Goal: Transaction & Acquisition: Purchase product/service

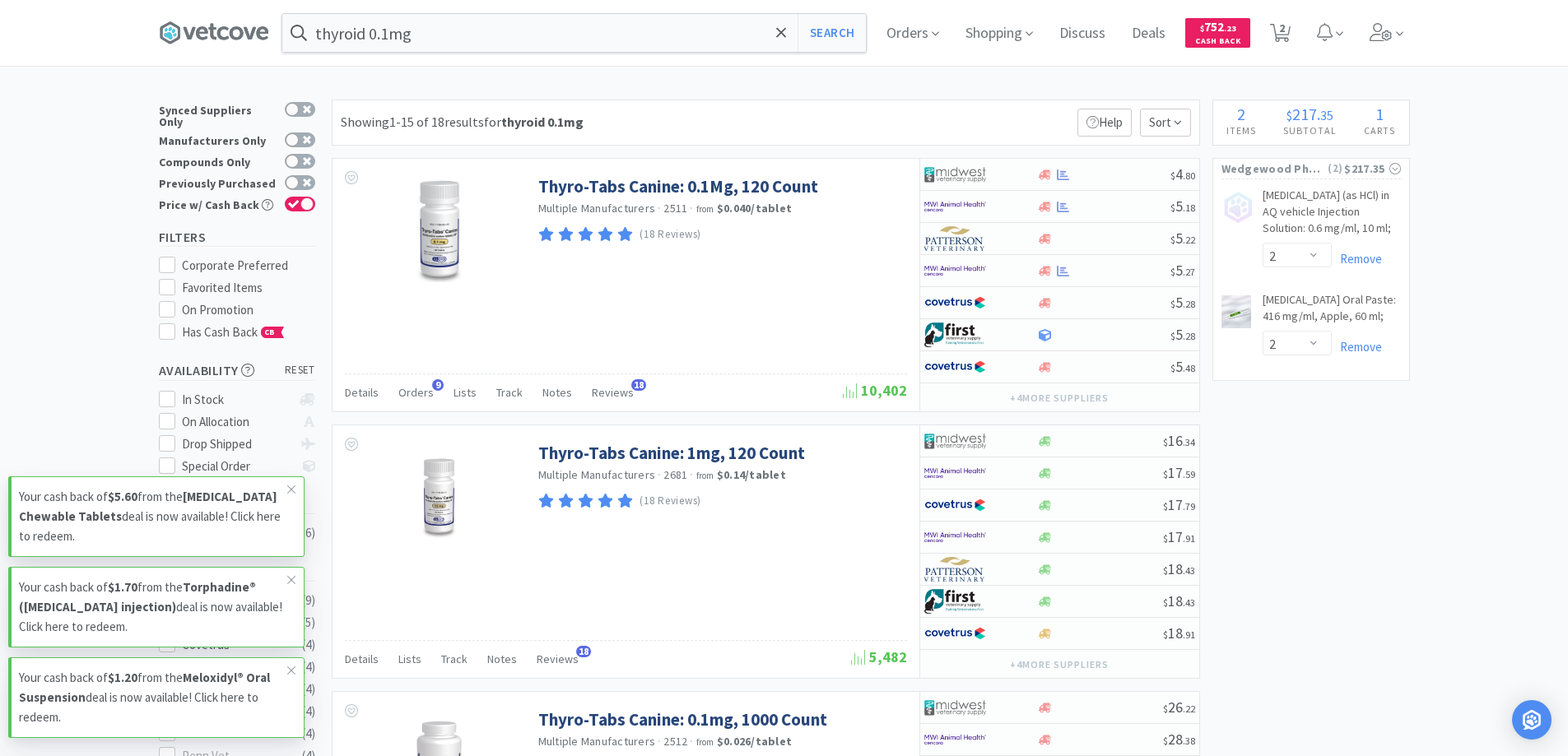
select select "2"
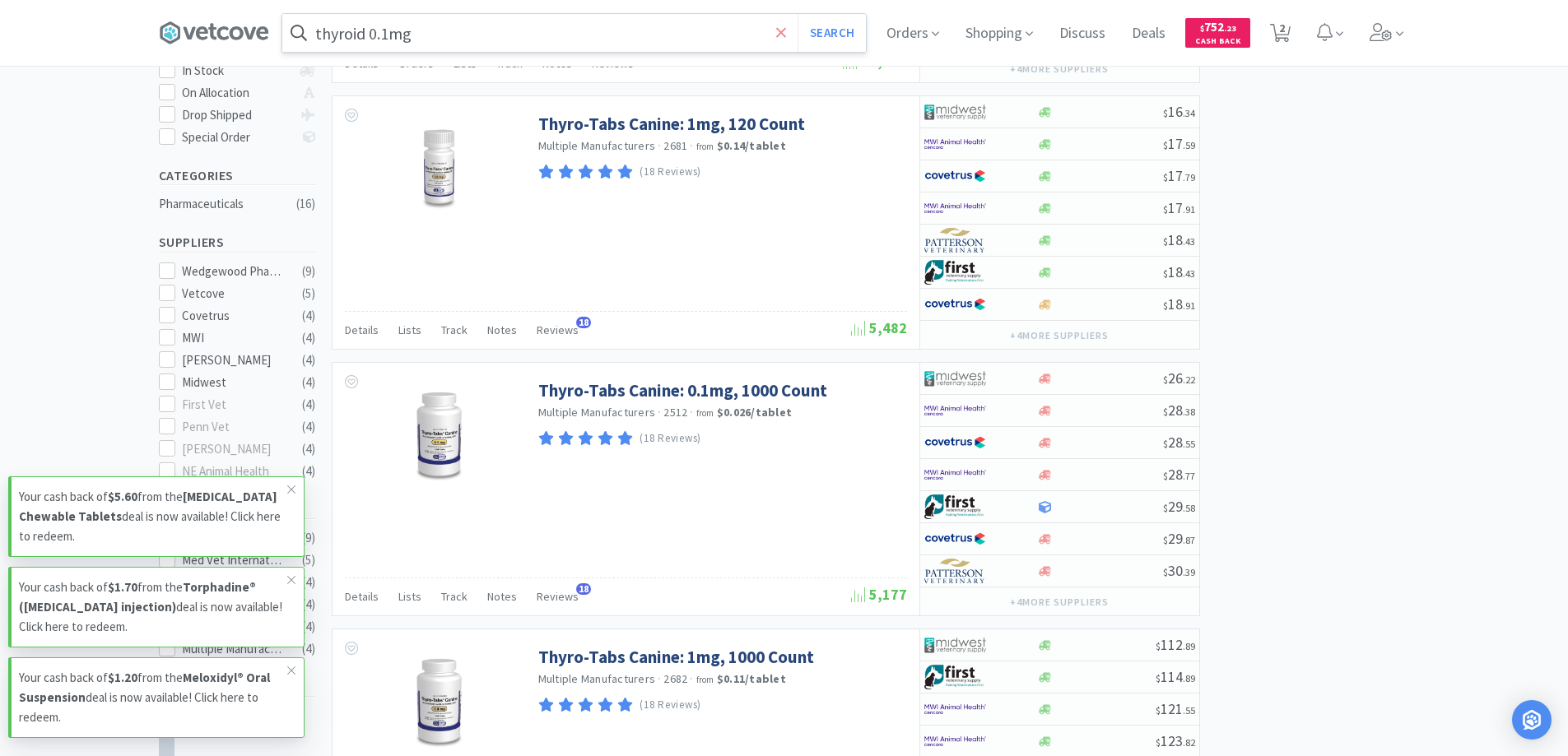
click at [780, 31] on span at bounding box center [781, 32] width 19 height 35
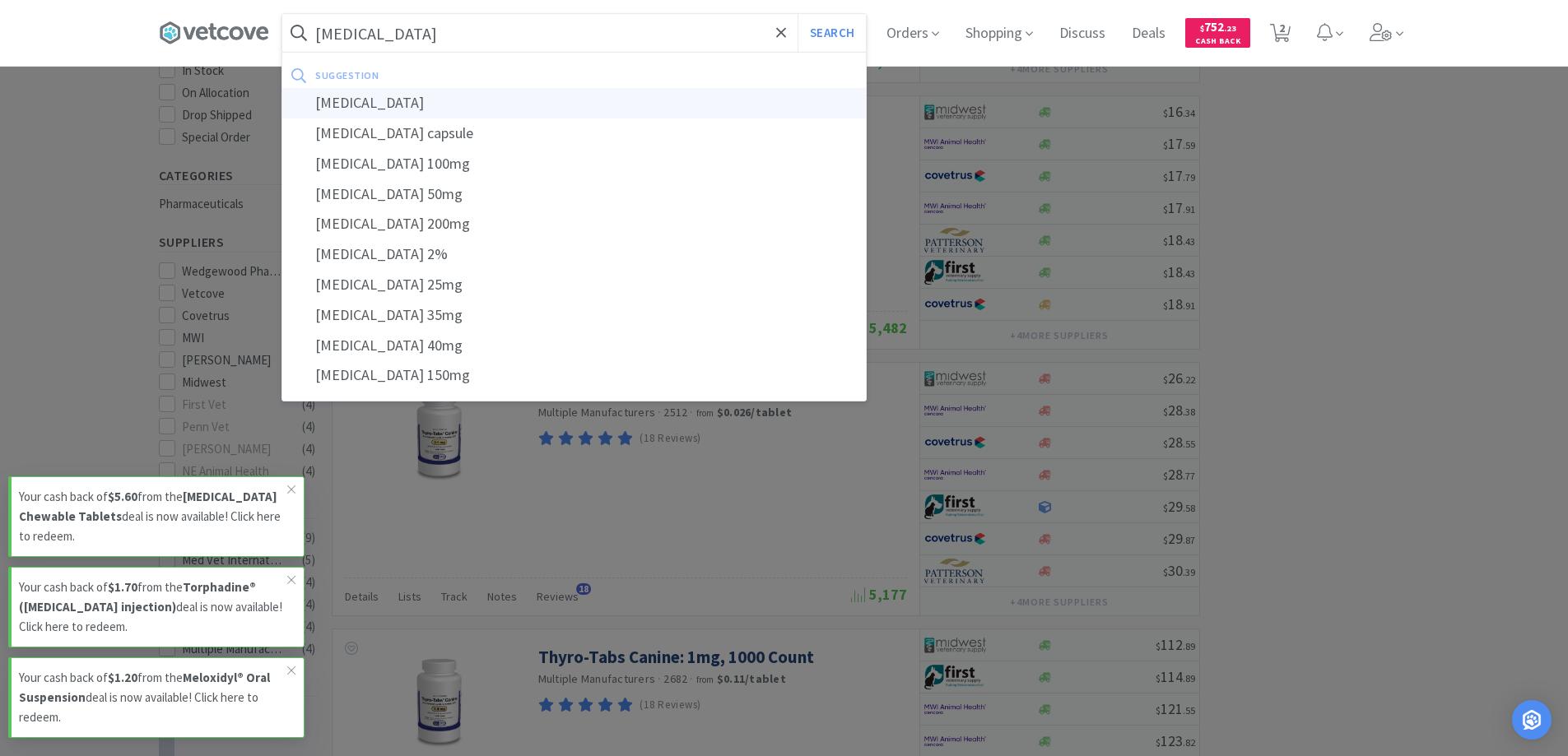
type input "[MEDICAL_DATA]"
click at [338, 104] on div "[MEDICAL_DATA]" at bounding box center [574, 103] width 583 height 31
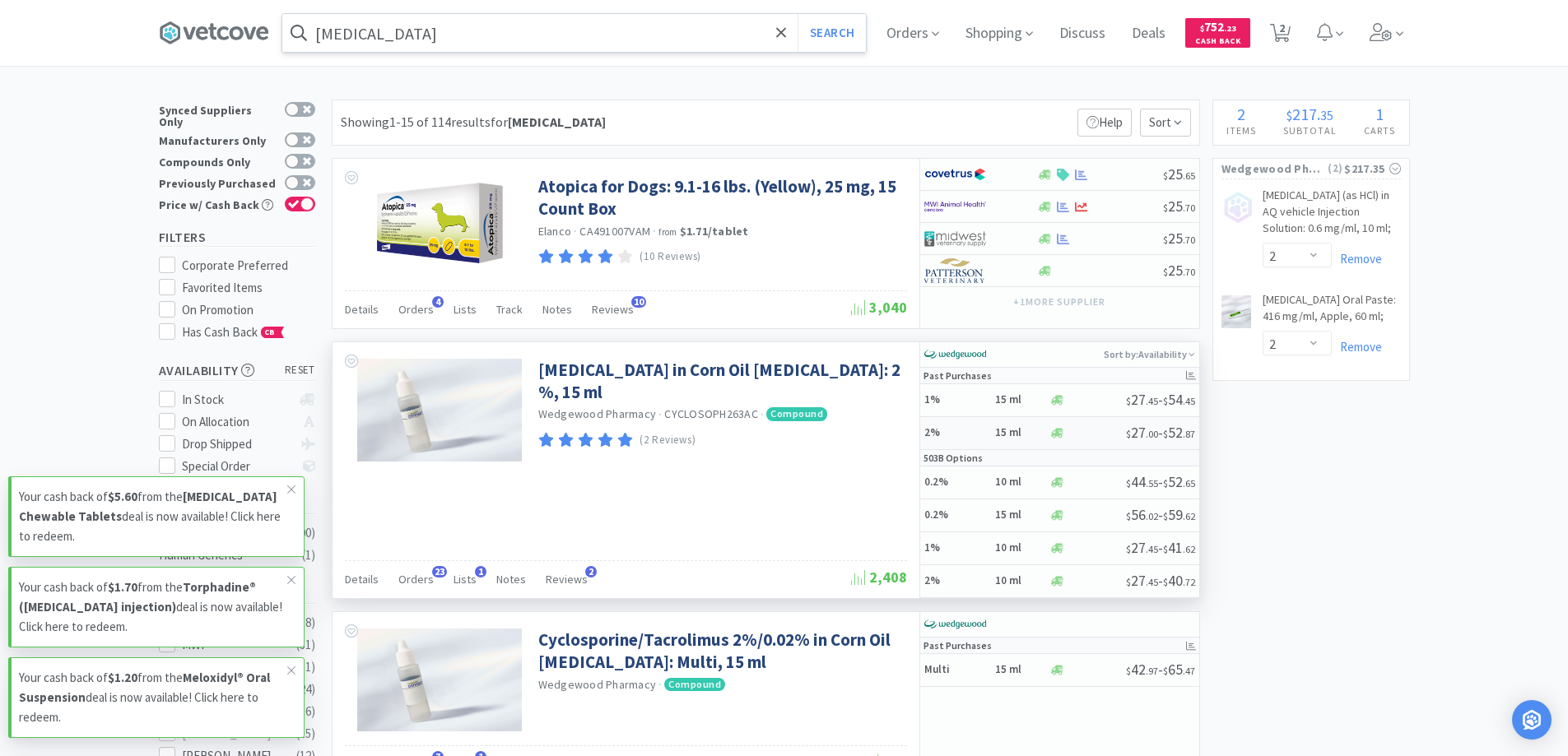
click at [990, 435] on div "2% 15 ml" at bounding box center [987, 433] width 126 height 29
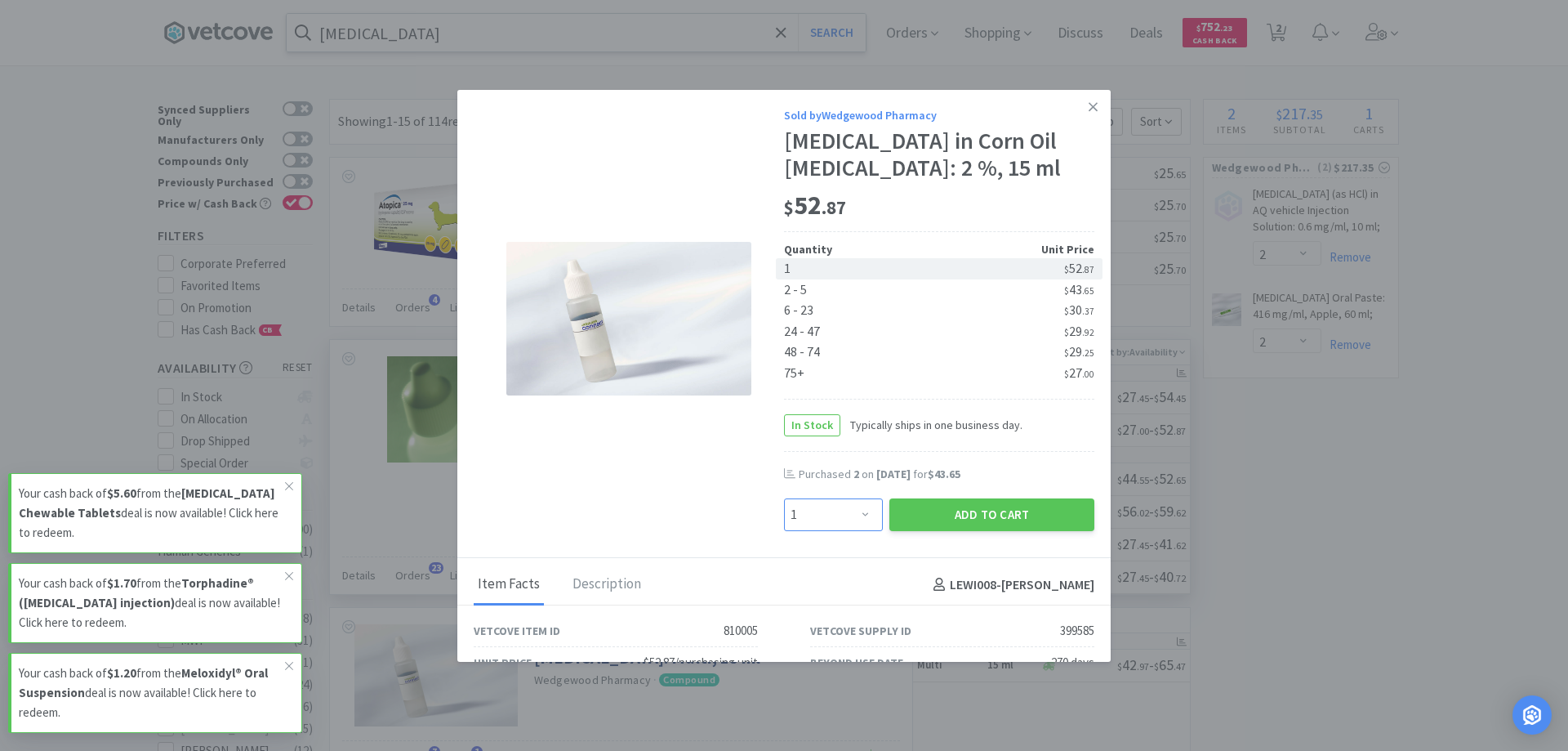
click at [854, 531] on select "Enter Quantity 1 2 3 4 5 6 7 8 9 10 11 12 13 14 15 16 17 18 19 20 Enter Quantity" at bounding box center [833, 514] width 98 height 33
select select "2"
click at [784, 525] on select "Enter Quantity 1 2 3 4 5 6 7 8 9 10 11 12 13 14 15 16 17 18 19 20 Enter Quantity" at bounding box center [833, 514] width 98 height 33
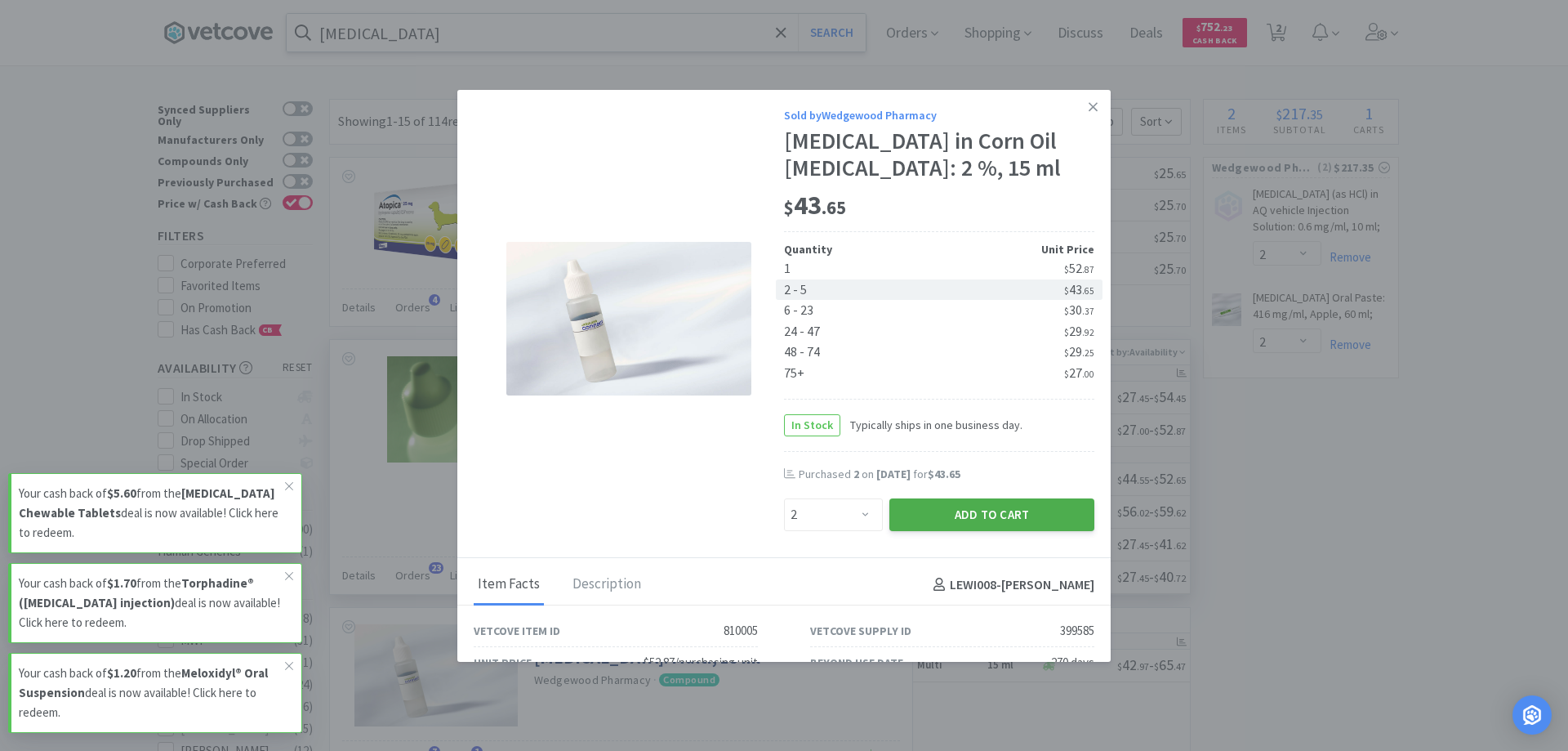
click at [954, 531] on button "Add to Cart" at bounding box center [992, 514] width 205 height 33
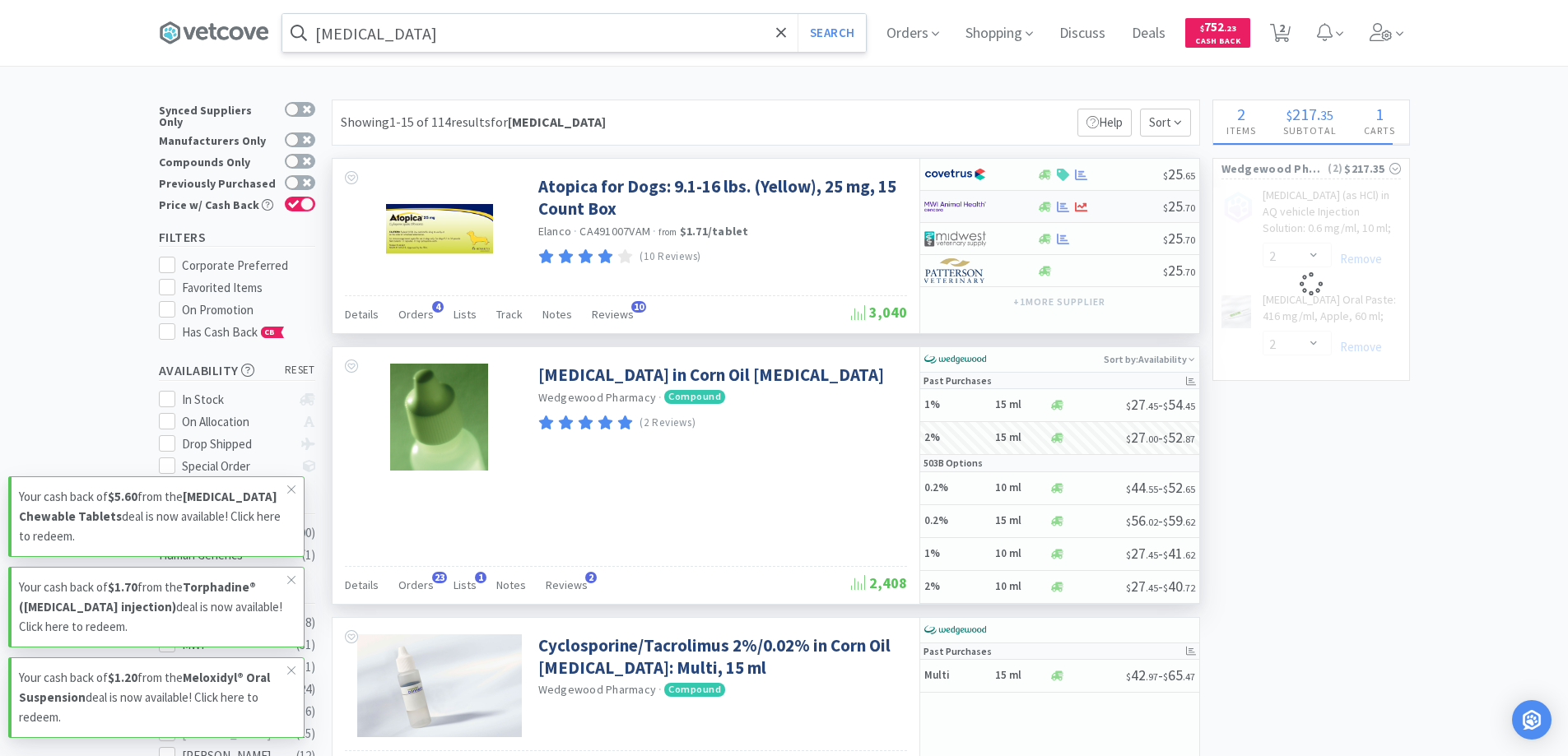
select select "2"
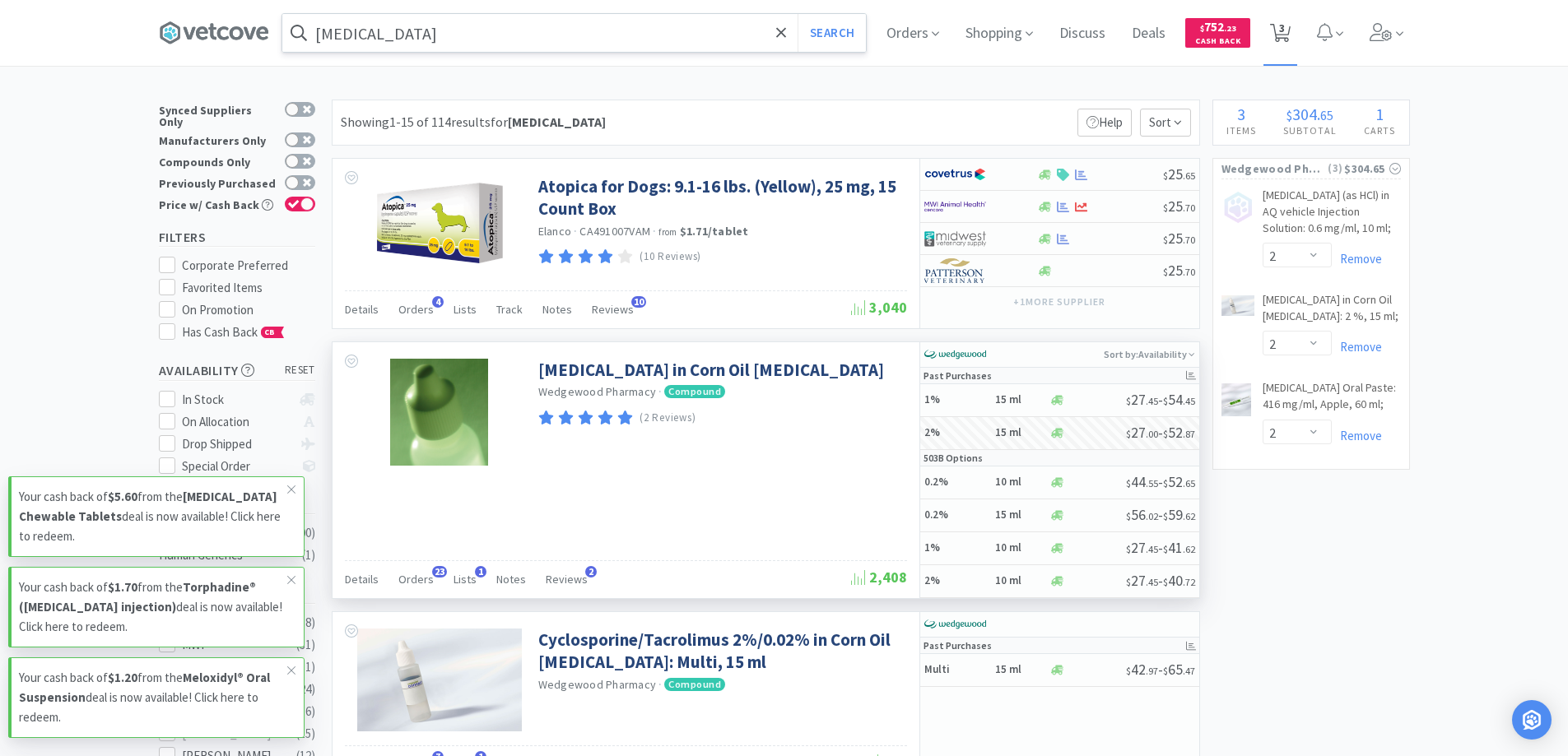
click at [1285, 27] on span "3" at bounding box center [1281, 28] width 6 height 66
select select "2"
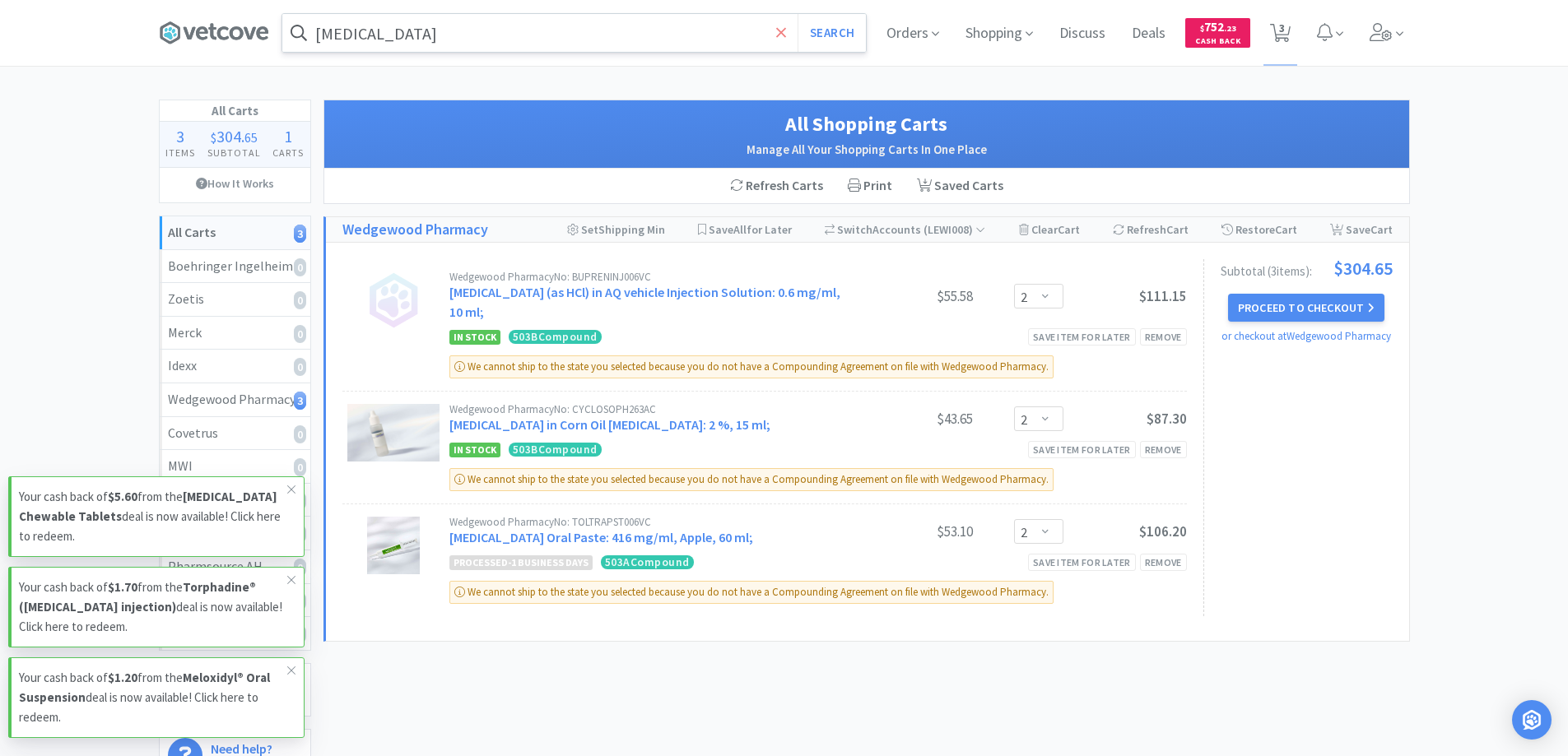
click at [778, 38] on icon at bounding box center [781, 32] width 11 height 16
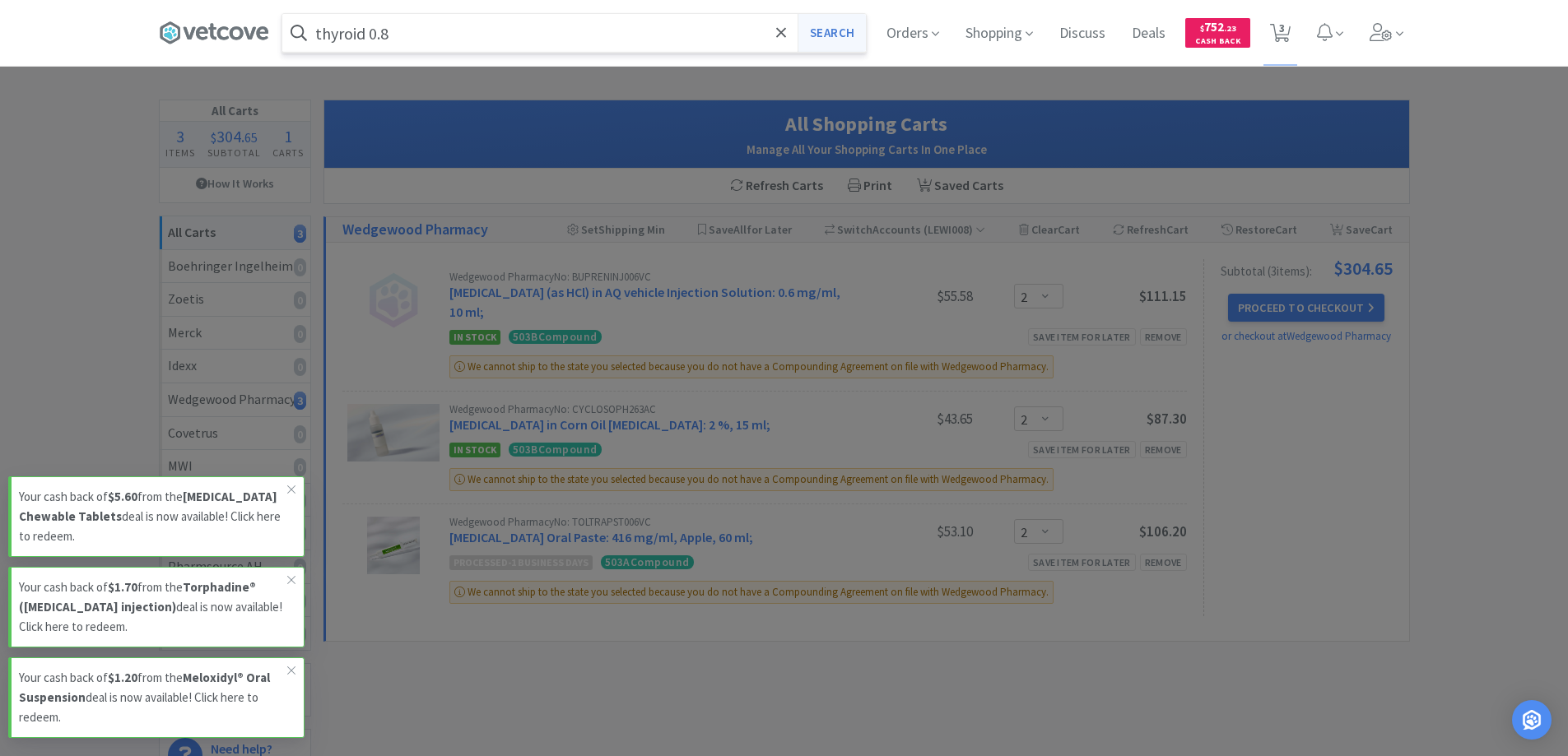
type input "thyroid 0.8"
click at [823, 36] on button "Search" at bounding box center [831, 32] width 69 height 38
select select "2"
